Goal: Task Accomplishment & Management: Use online tool/utility

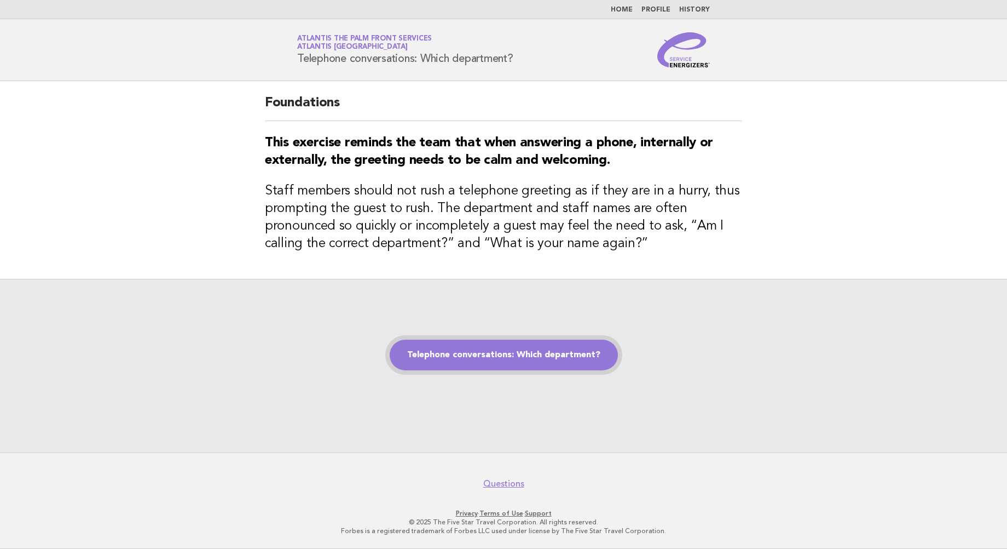
click at [509, 356] on link "Telephone conversations: Which department?" at bounding box center [504, 354] width 228 height 31
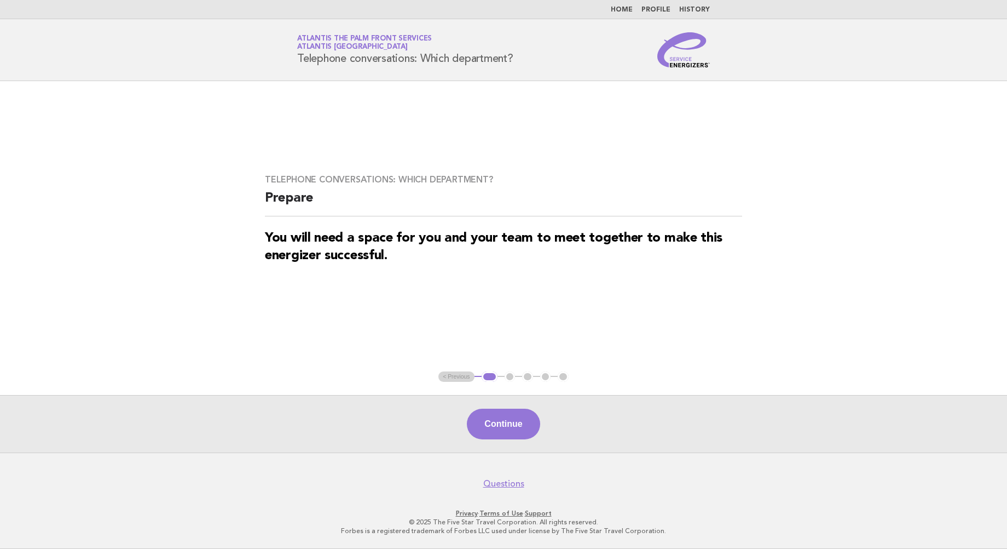
click at [503, 425] on button "Continue" at bounding box center [503, 423] width 73 height 31
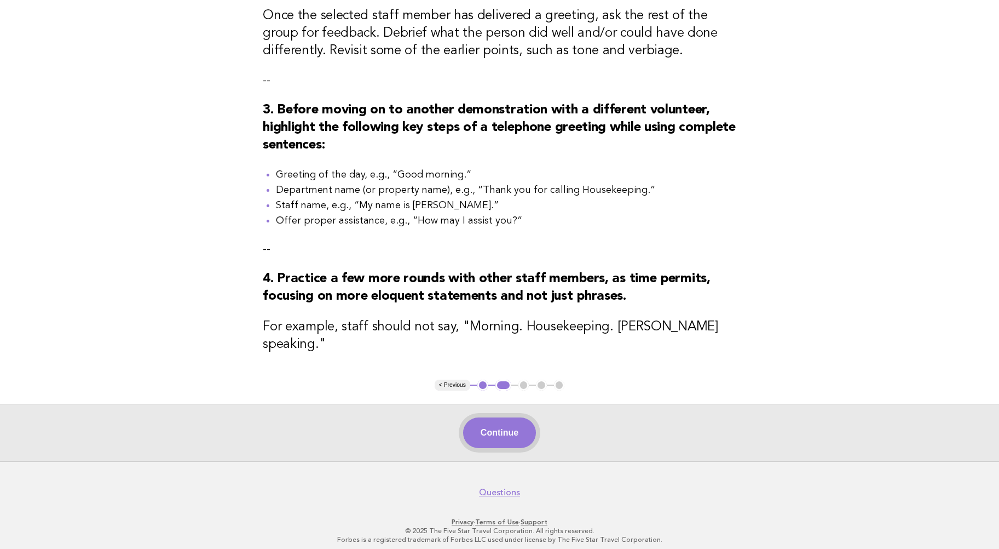
click at [496, 422] on button "Continue" at bounding box center [499, 432] width 73 height 31
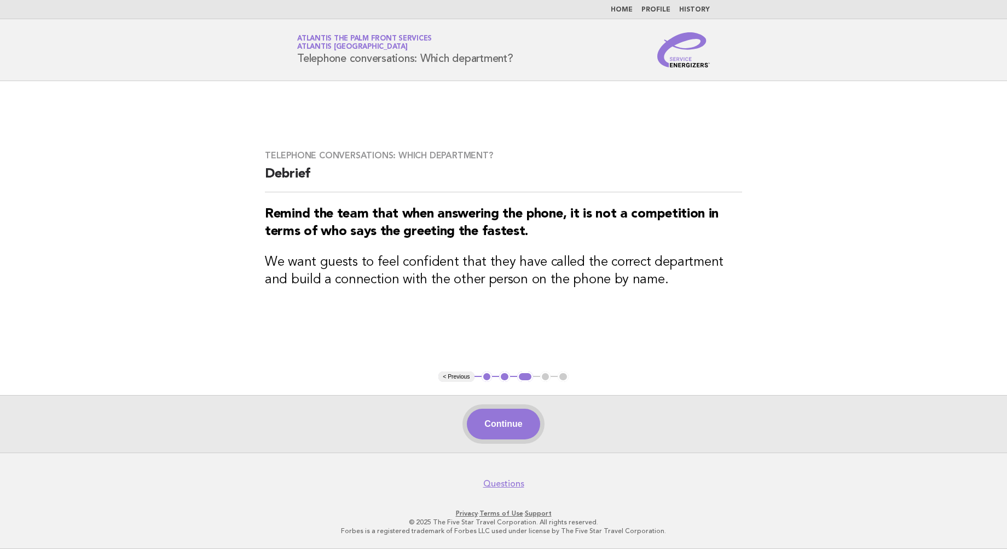
click at [512, 427] on button "Continue" at bounding box center [503, 423] width 73 height 31
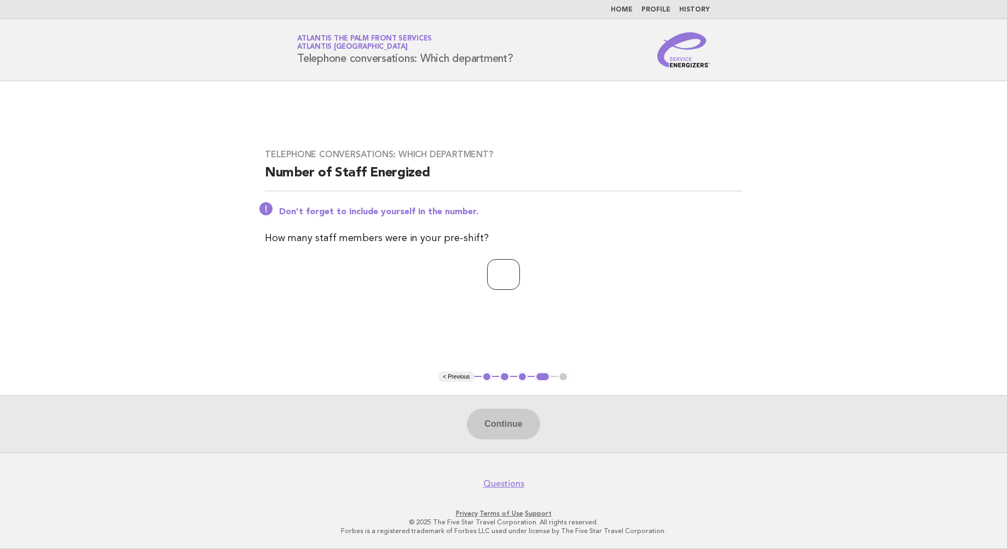
click at [489, 269] on input "number" at bounding box center [503, 274] width 33 height 31
type input "*"
click at [500, 418] on button "Continue" at bounding box center [503, 423] width 73 height 31
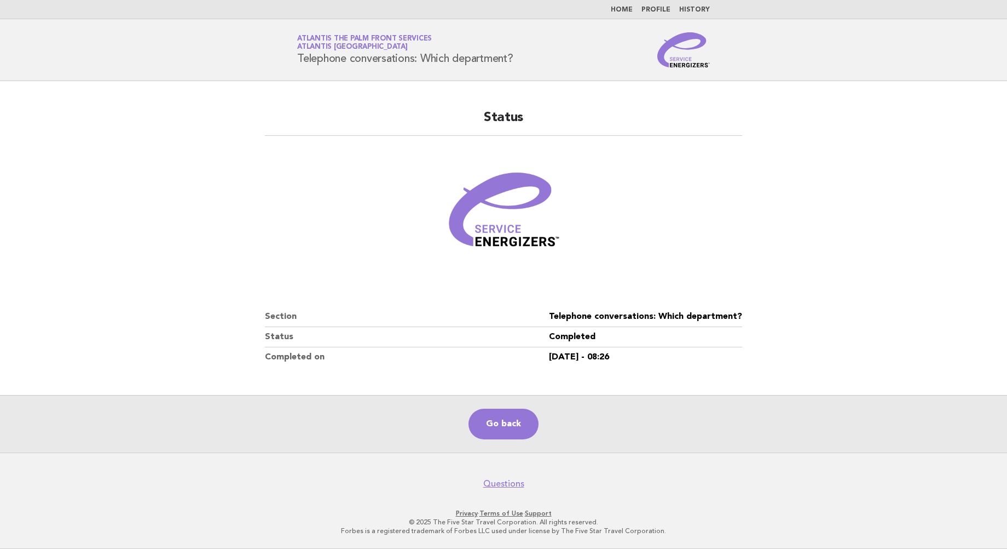
drag, startPoint x: 866, startPoint y: 238, endPoint x: 872, endPoint y: 238, distance: 5.5
click at [866, 238] on main "Status Section Telephone conversations: Which department? Status Completed Comp…" at bounding box center [503, 266] width 1007 height 371
